Goal: Task Accomplishment & Management: Use online tool/utility

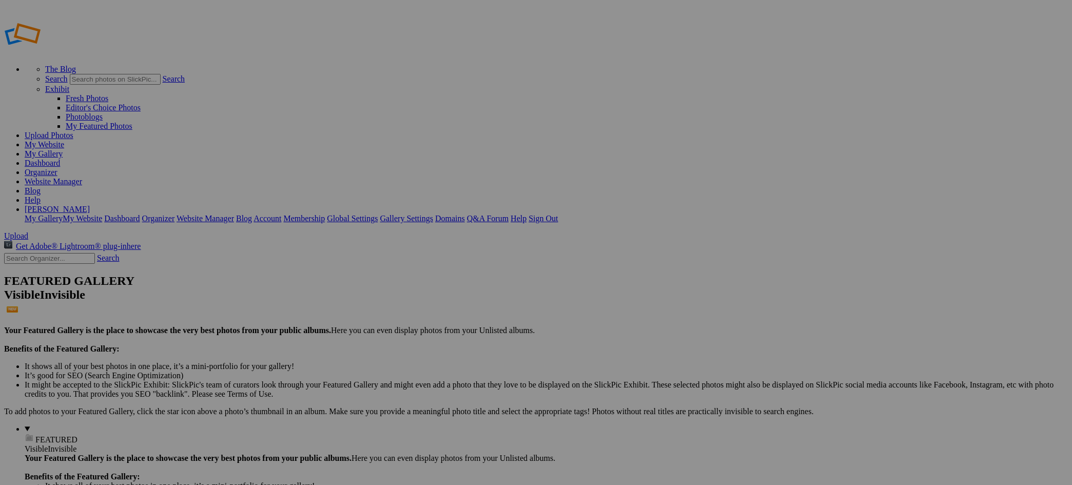
type input "Curtain Family 2025"
click at [444, 294] on span "Create" at bounding box center [434, 298] width 22 height 9
